Goal: Information Seeking & Learning: Learn about a topic

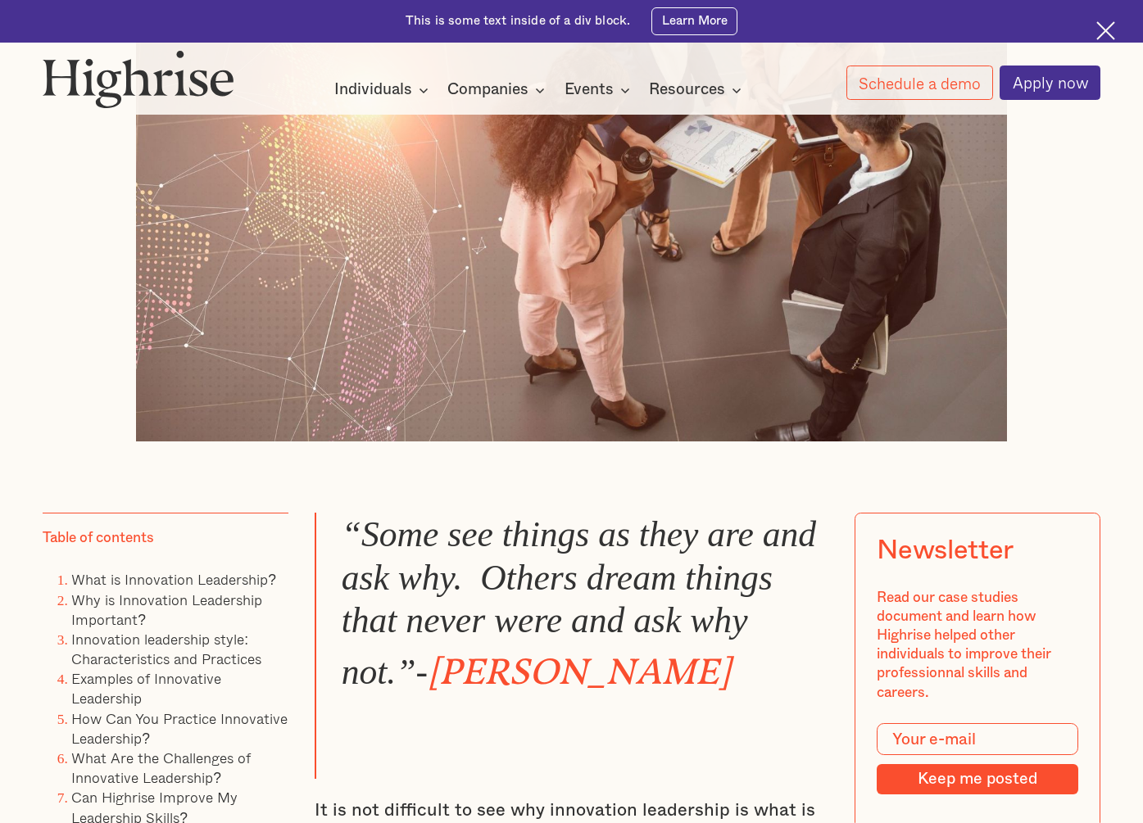
scroll to position [643, 0]
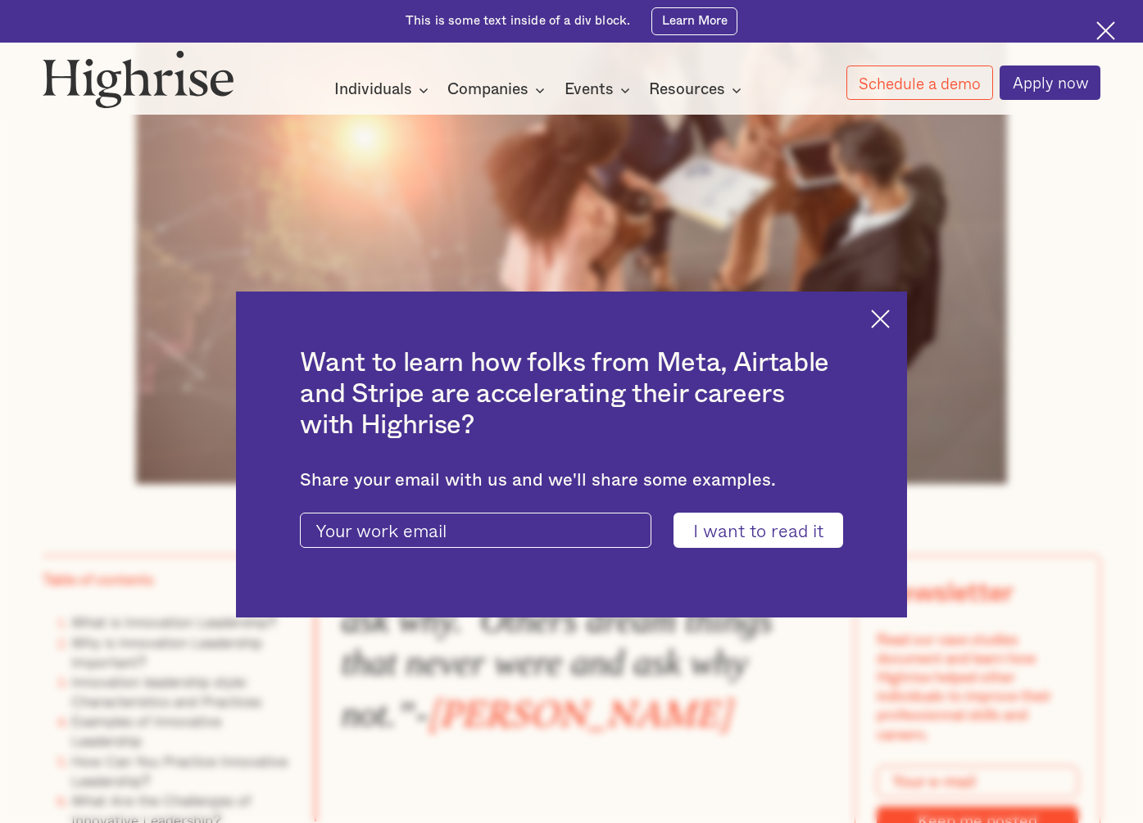
click at [887, 314] on img at bounding box center [880, 319] width 19 height 19
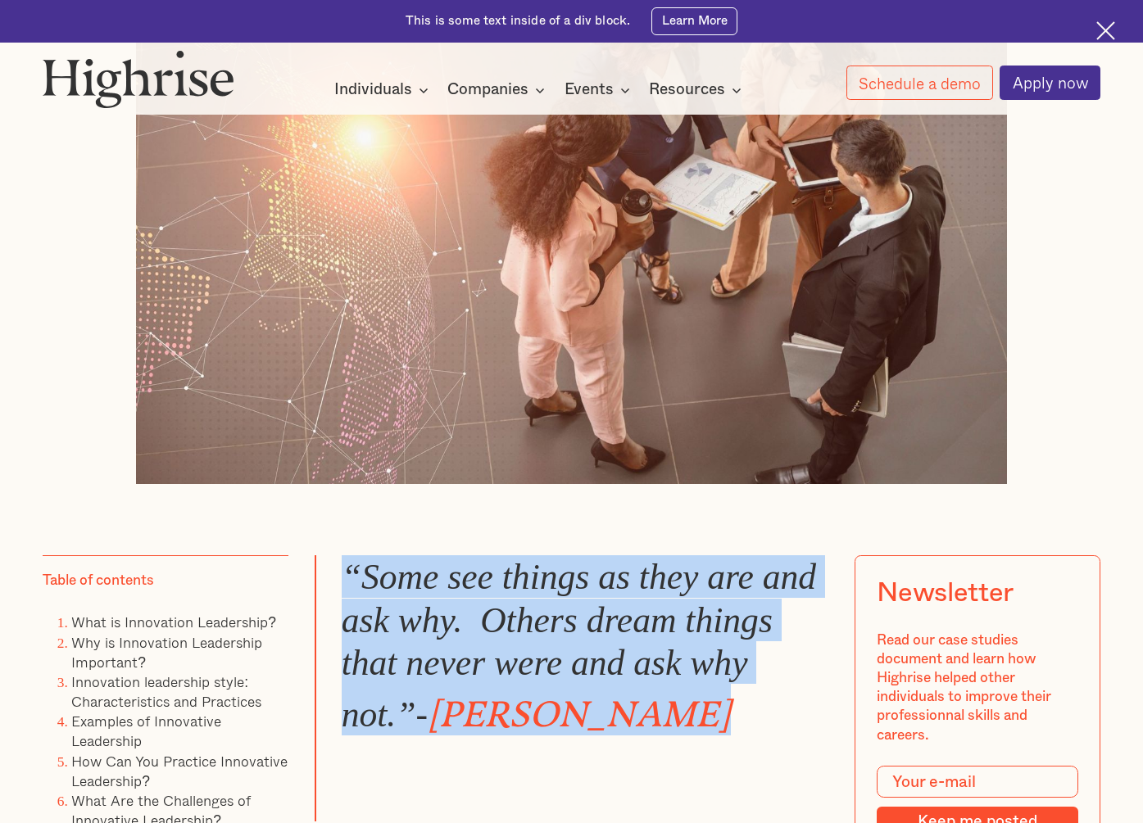
drag, startPoint x: 715, startPoint y: 719, endPoint x: 343, endPoint y: 578, distance: 398.1
click at [343, 578] on blockquote "“Some see things as they are and ask why. Others dream things that never were a…" at bounding box center [572, 689] width 514 height 266
copy blockquote "“Some see things as they are and ask why. Others dream things that never were a…"
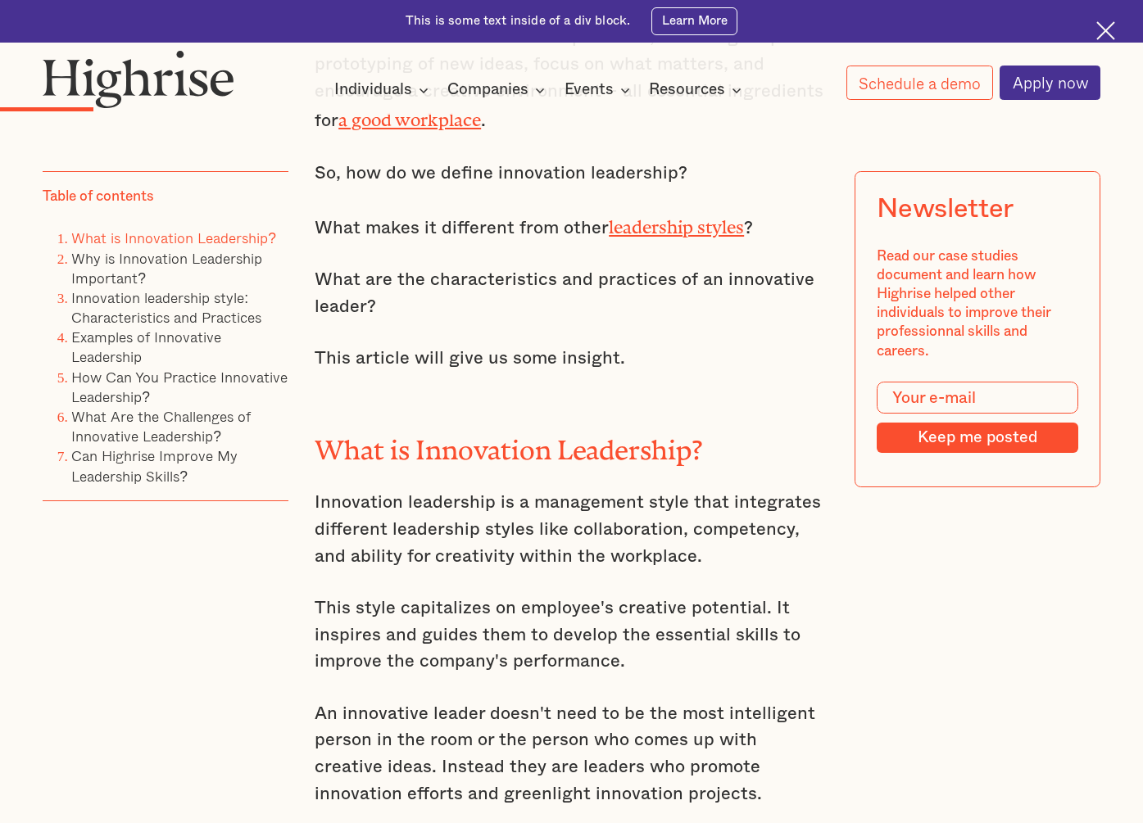
scroll to position [1686, 0]
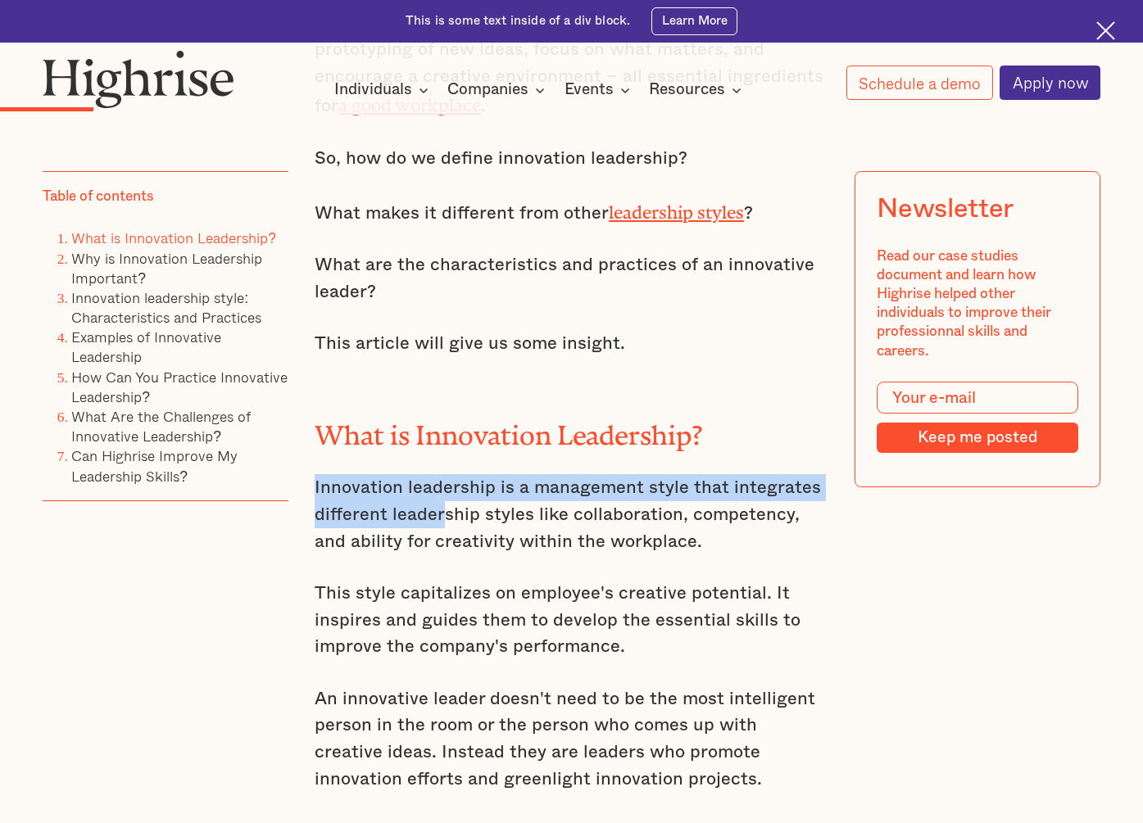
drag, startPoint x: 305, startPoint y: 492, endPoint x: 442, endPoint y: 529, distance: 141.9
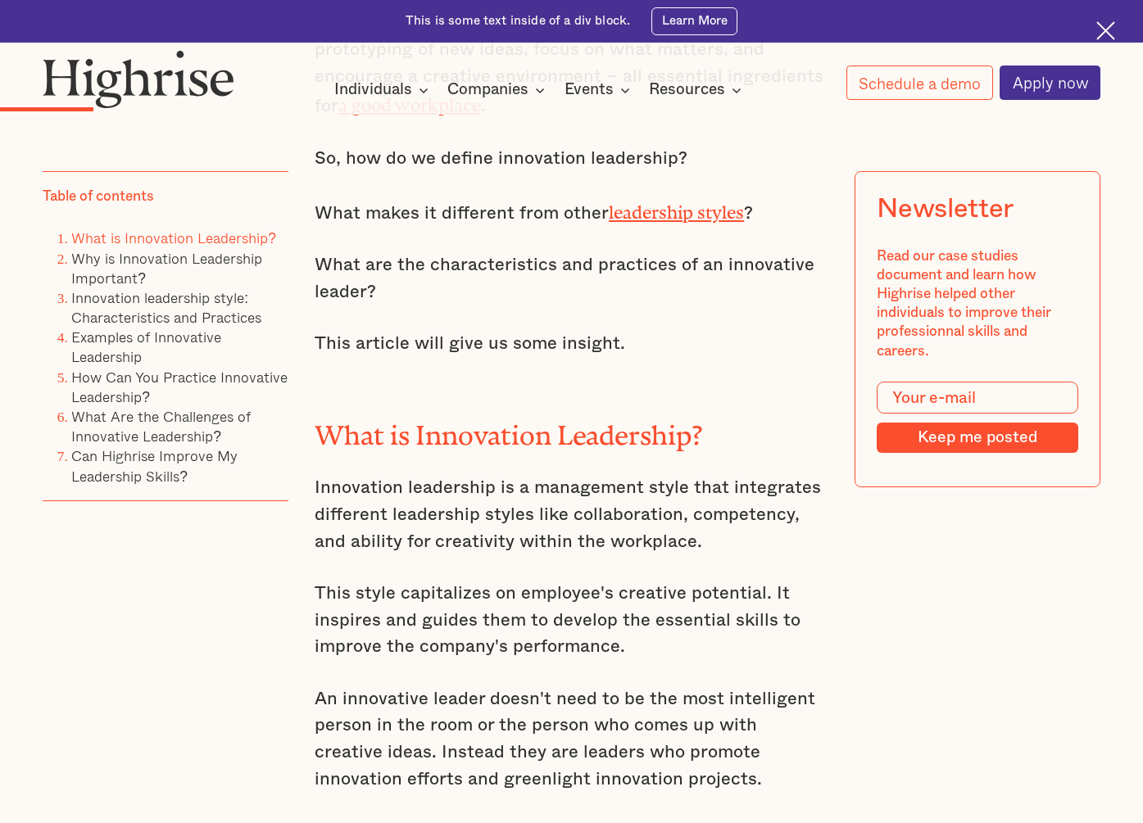
click at [669, 564] on div "“Some see things as they are and ask why. Others dream things that never were a…" at bounding box center [572, 164] width 514 height 1305
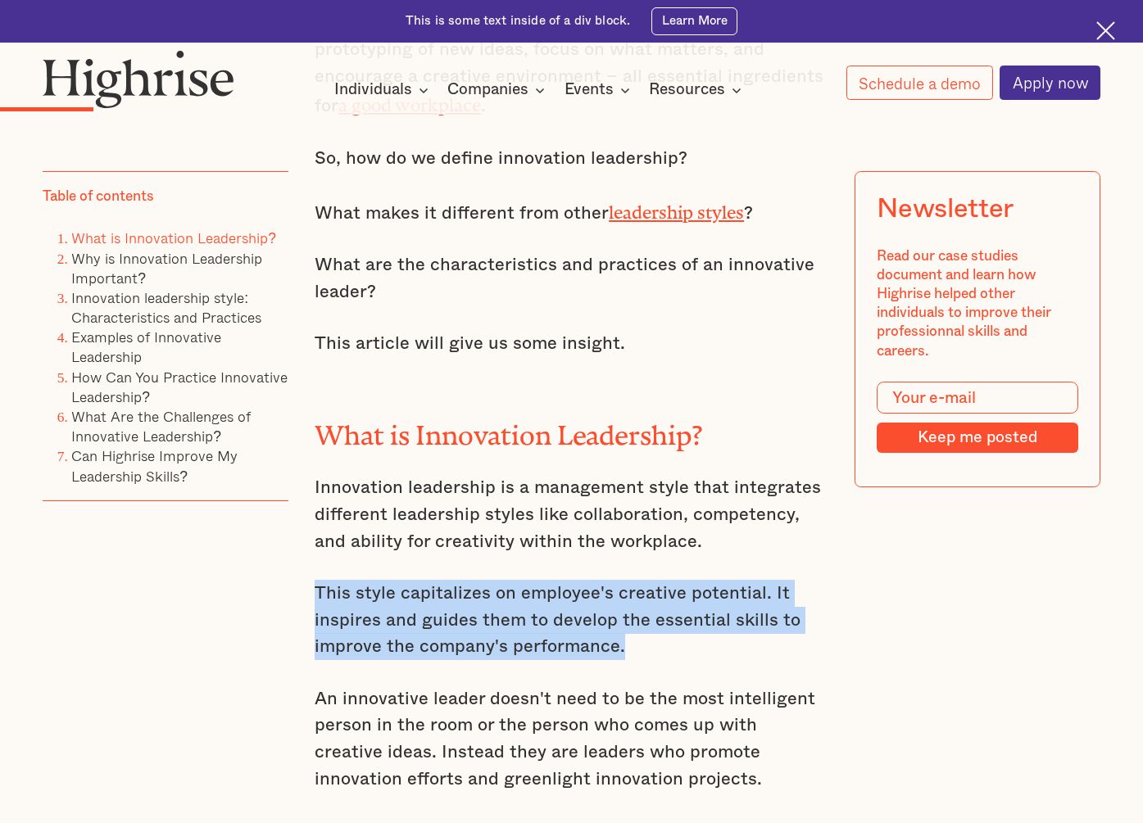
drag, startPoint x: 655, startPoint y: 651, endPoint x: 299, endPoint y: 611, distance: 357.8
copy p "This style capitalizes on employee's creative potential. It inspires and guides…"
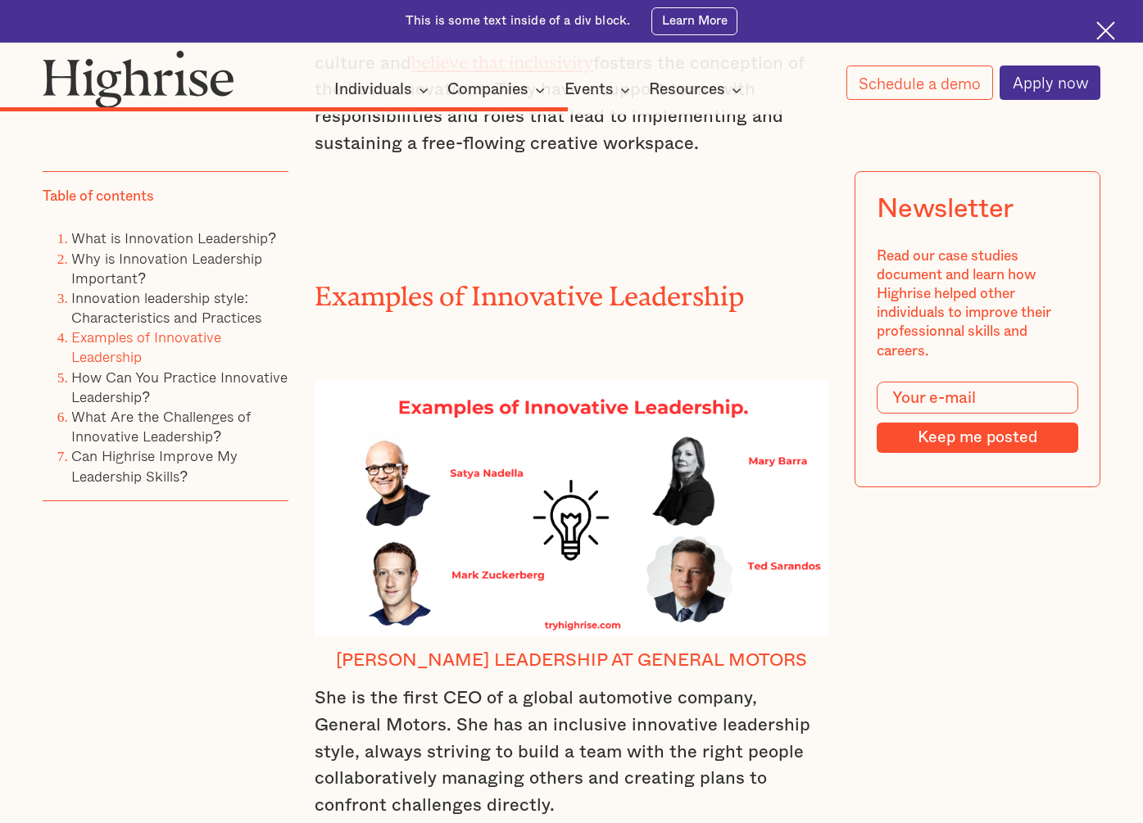
scroll to position [7556, 0]
